Goal: Task Accomplishment & Management: Manage account settings

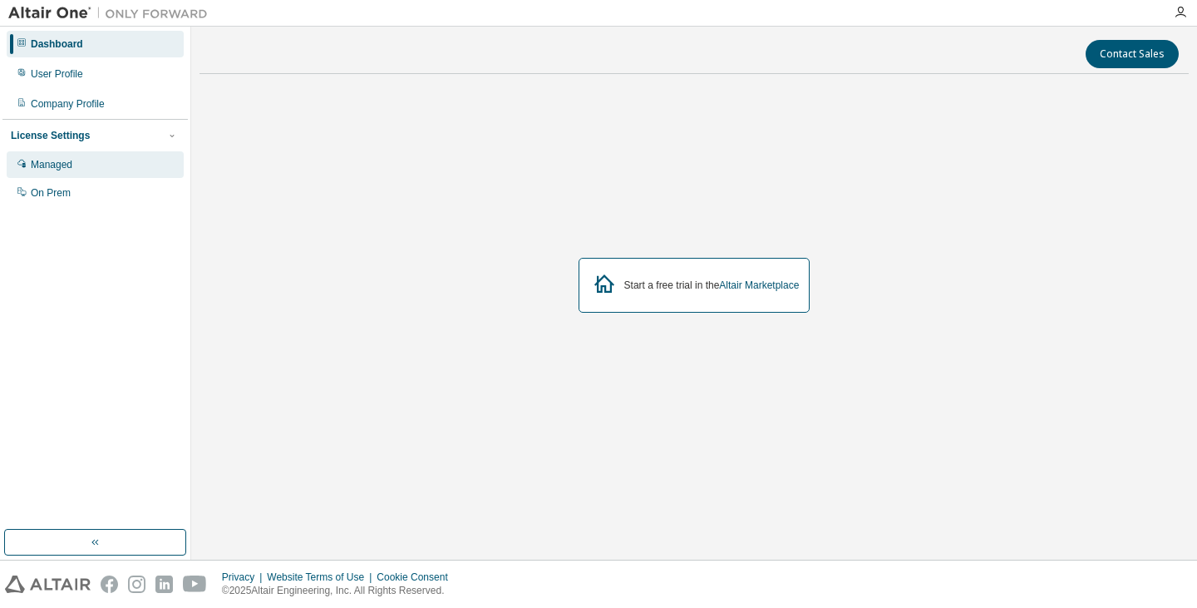
click at [101, 178] on div "Managed" at bounding box center [95, 164] width 177 height 27
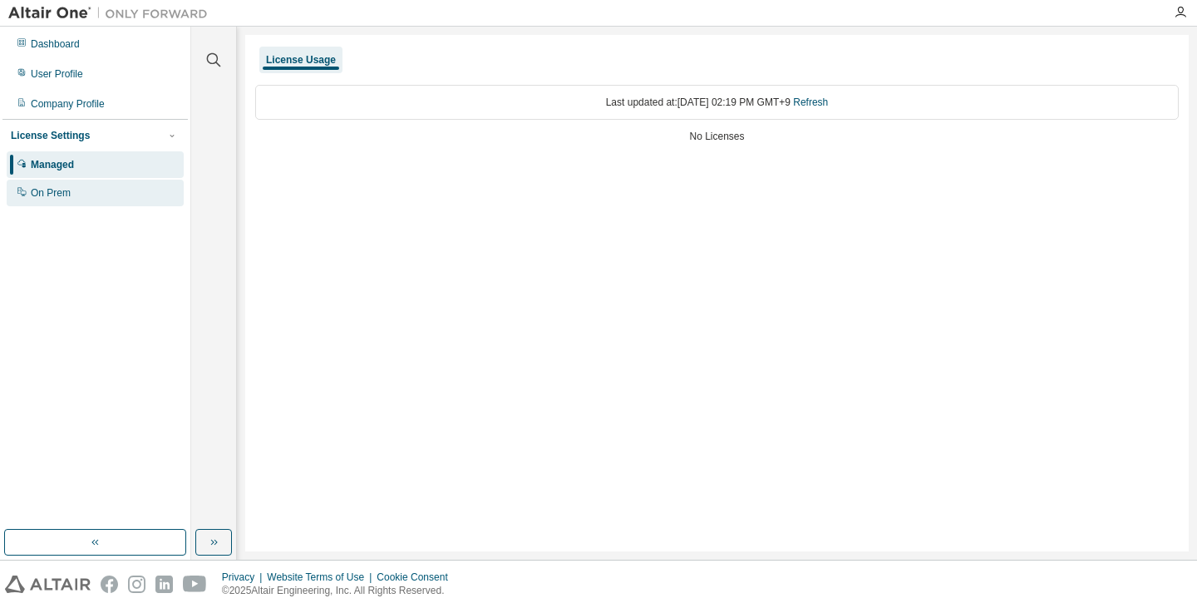
click at [116, 199] on div "On Prem" at bounding box center [95, 193] width 177 height 27
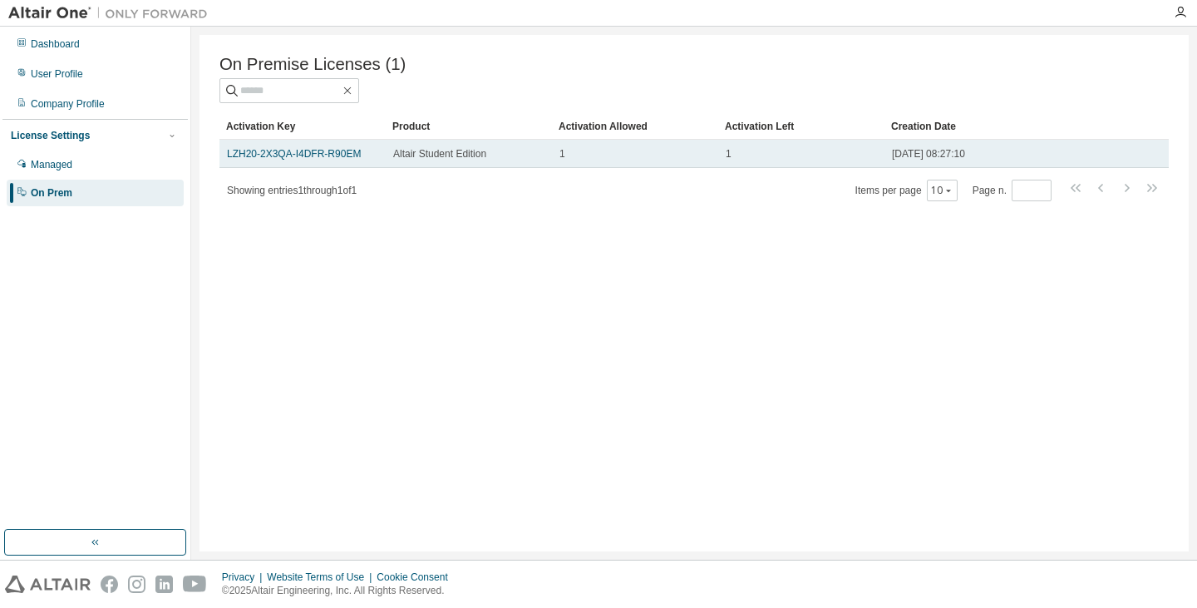
click at [571, 155] on div "1" at bounding box center [634, 153] width 151 height 13
click at [465, 155] on span "Altair Student Edition" at bounding box center [439, 153] width 93 height 13
click at [474, 160] on span "Altair Student Edition" at bounding box center [439, 153] width 93 height 13
click at [264, 152] on link "LZH20-2X3QA-I4DFR-R90EM" at bounding box center [294, 154] width 134 height 12
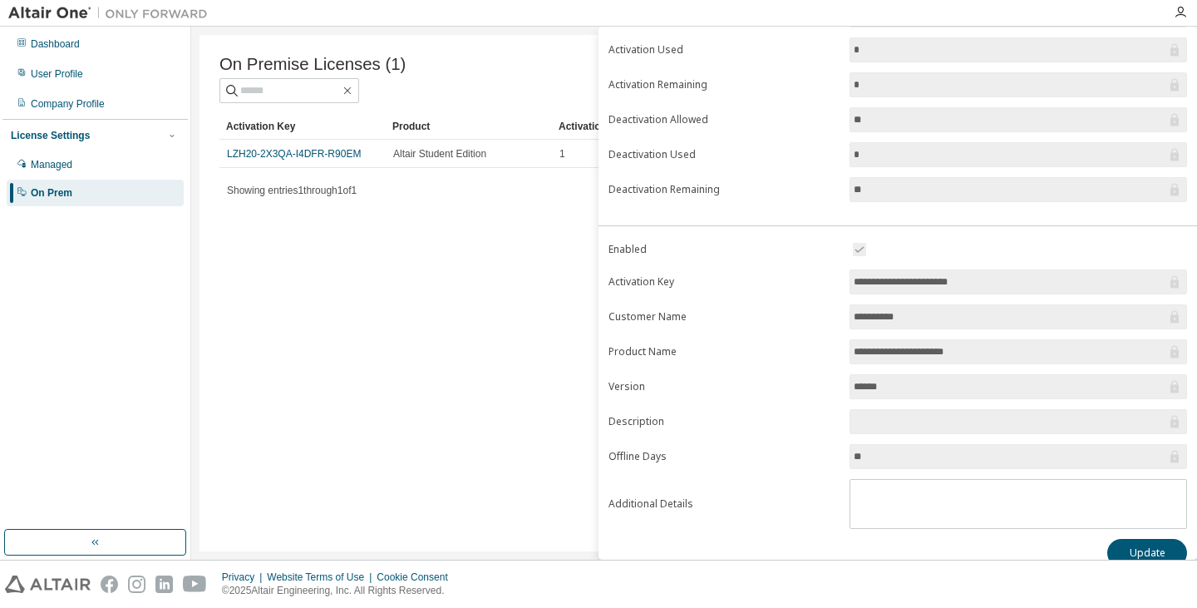
scroll to position [159, 0]
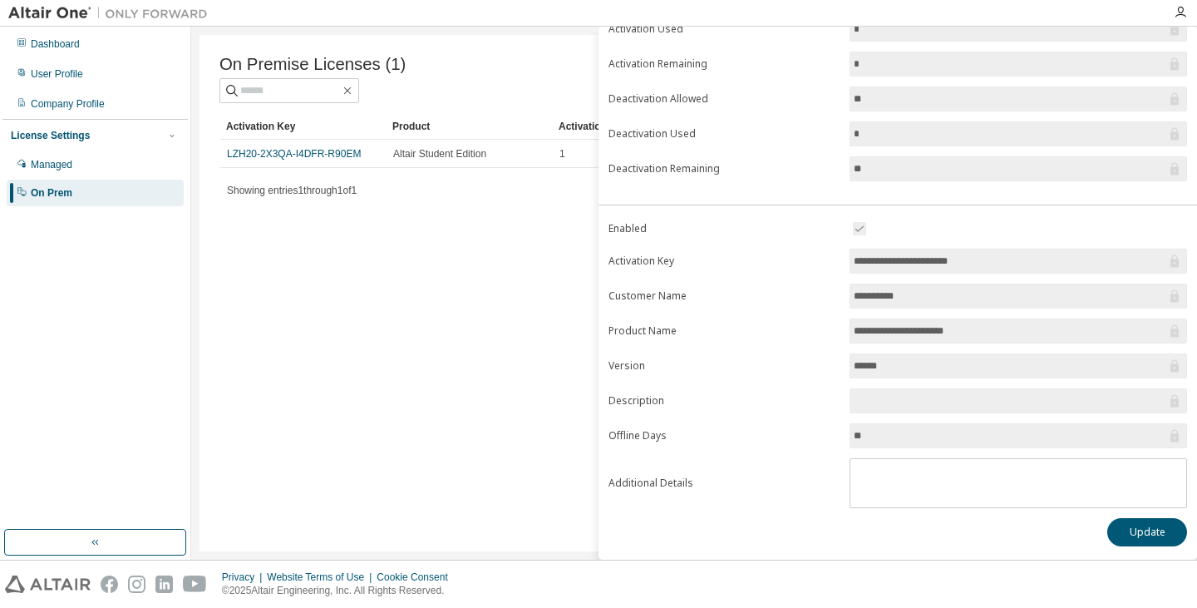
drag, startPoint x: 895, startPoint y: 370, endPoint x: 838, endPoint y: 377, distance: 57.7
click at [838, 377] on form "**********" at bounding box center [897, 363] width 578 height 289
click at [906, 364] on input "******" at bounding box center [1010, 365] width 313 height 17
click at [398, 431] on div "On Premise Licenses (1) Clear Load Save Save As Field Operator Value Select fil…" at bounding box center [693, 293] width 989 height 516
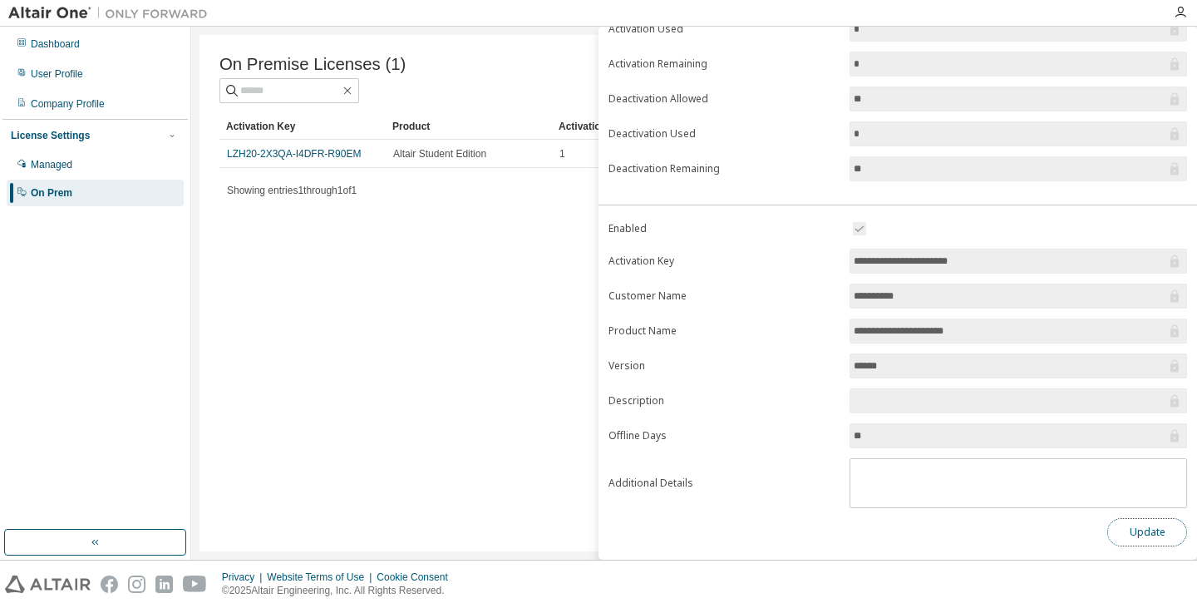
click at [1136, 540] on button "Update" at bounding box center [1147, 532] width 80 height 28
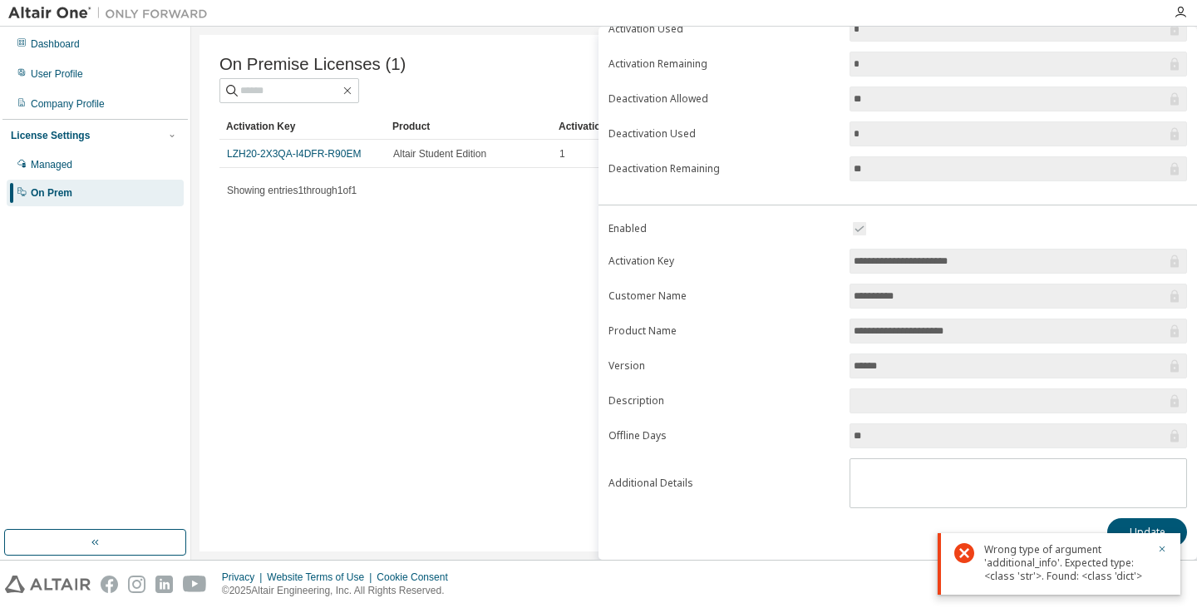
scroll to position [0, 0]
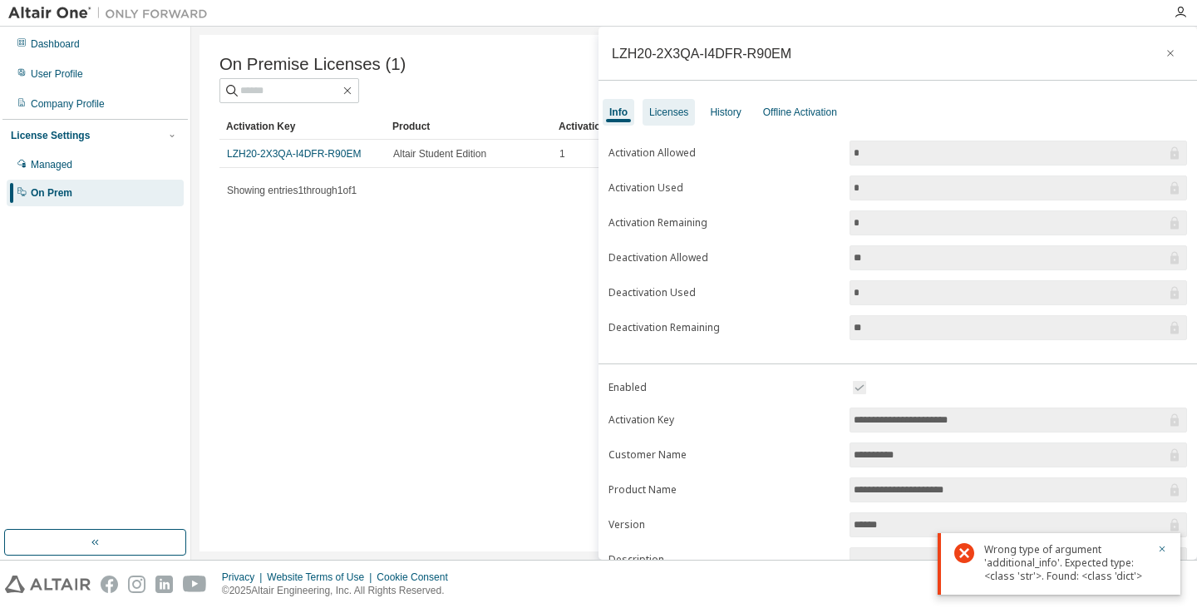
click at [679, 114] on div "Licenses" at bounding box center [668, 112] width 39 height 13
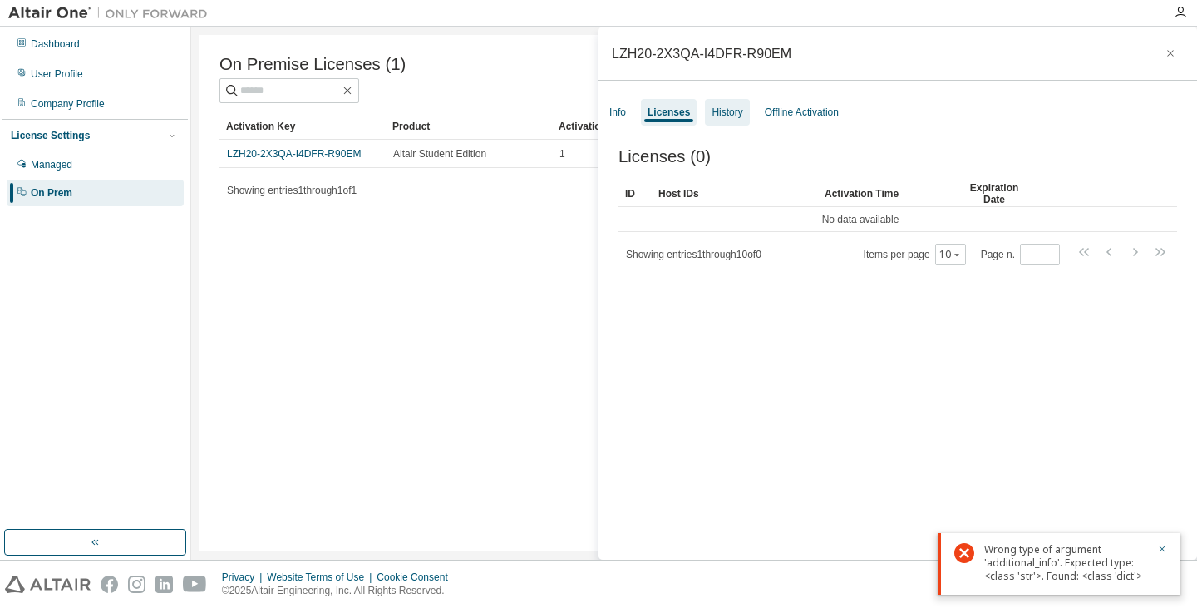
click at [711, 111] on div "History" at bounding box center [726, 112] width 31 height 13
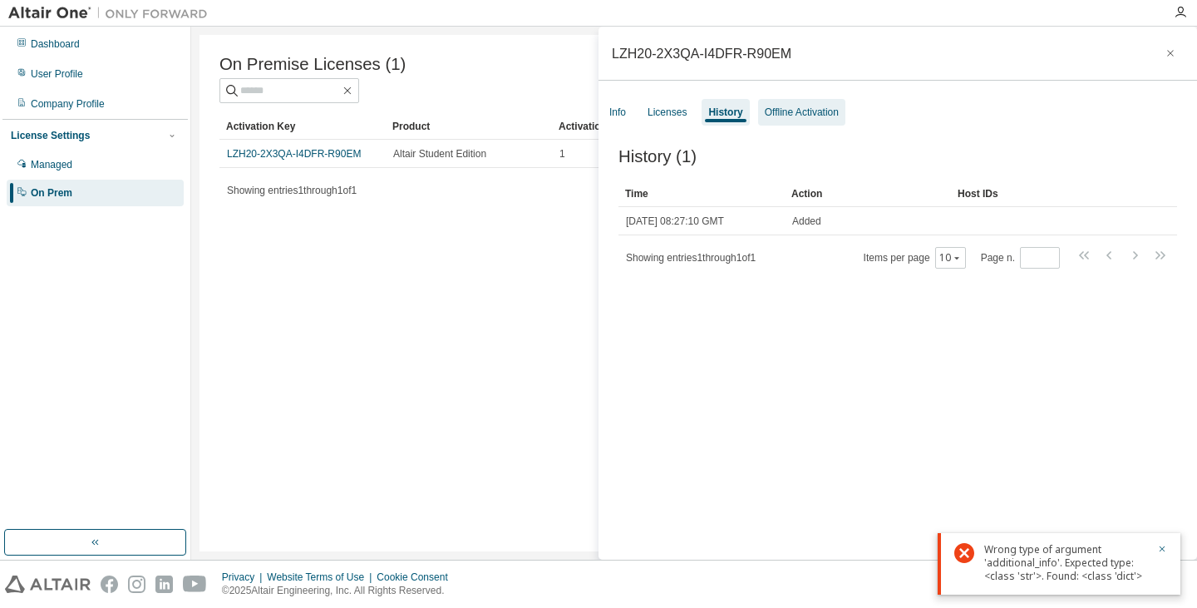
click at [799, 111] on div "Offline Activation" at bounding box center [802, 112] width 74 height 13
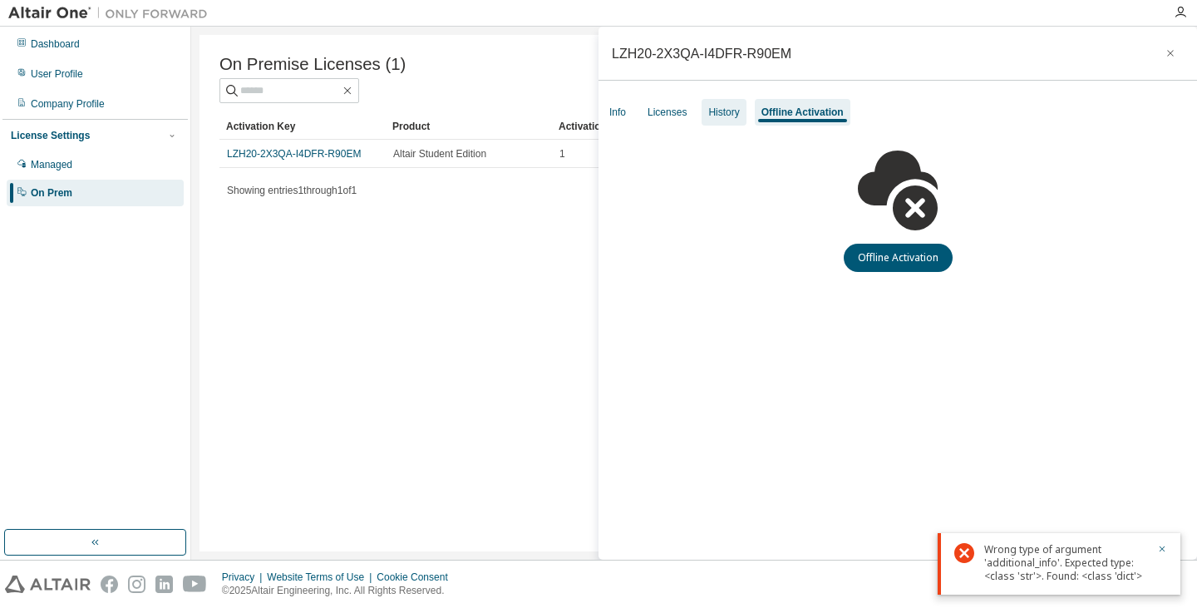
click at [733, 108] on div "History" at bounding box center [723, 112] width 31 height 13
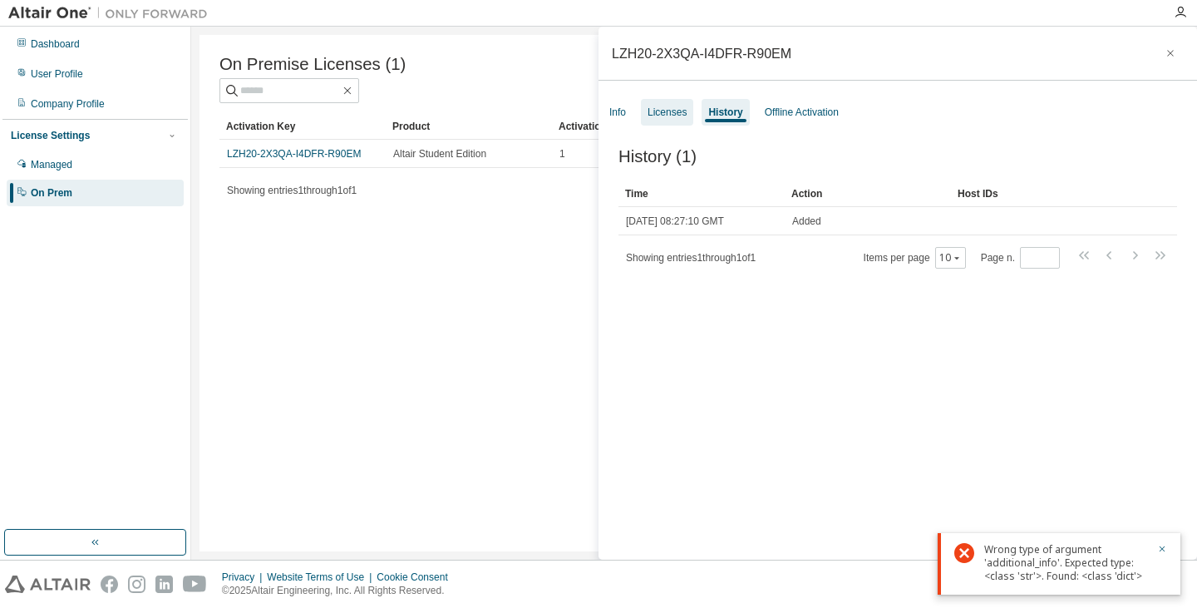
click at [682, 108] on div "Licenses" at bounding box center [666, 112] width 39 height 13
click at [1168, 50] on button "button" at bounding box center [1170, 53] width 27 height 27
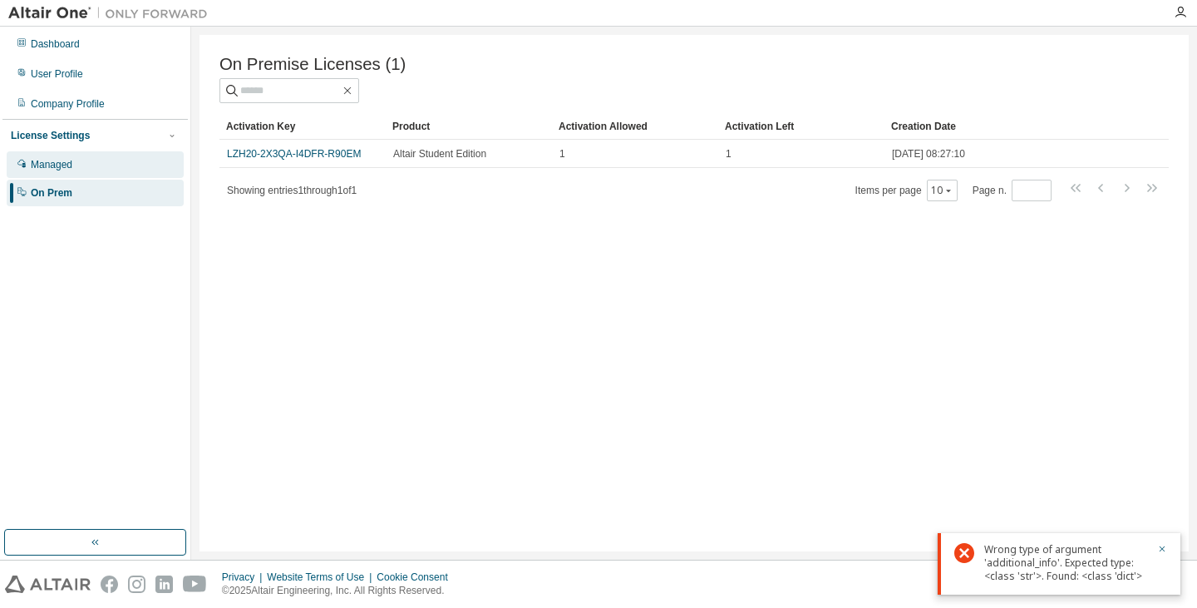
click at [52, 169] on div "Managed" at bounding box center [52, 164] width 42 height 13
